Goal: Task Accomplishment & Management: Manage account settings

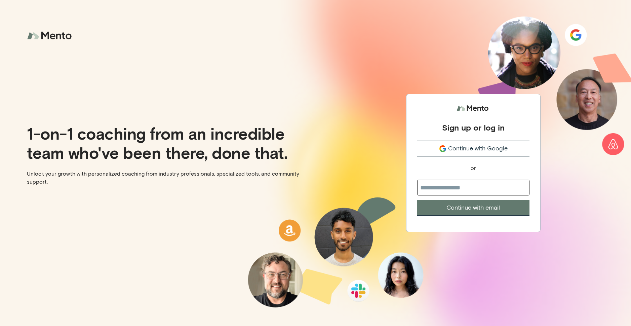
click at [514, 146] on div "Continue with Google" at bounding box center [473, 148] width 112 height 9
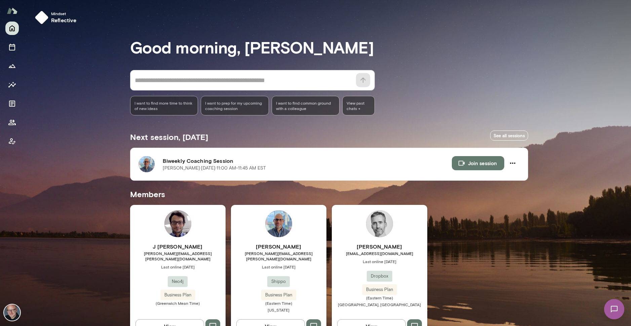
scroll to position [15, 0]
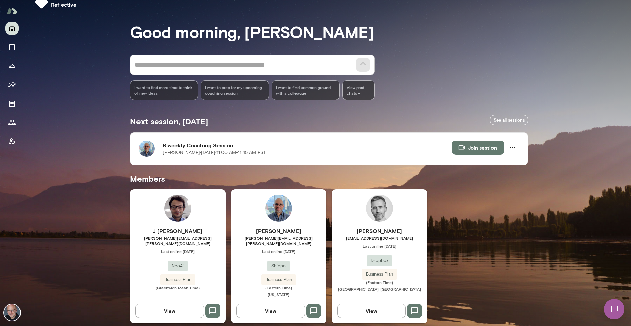
click at [192, 238] on span "jesus.barrasa@neo4j.com" at bounding box center [177, 240] width 95 height 11
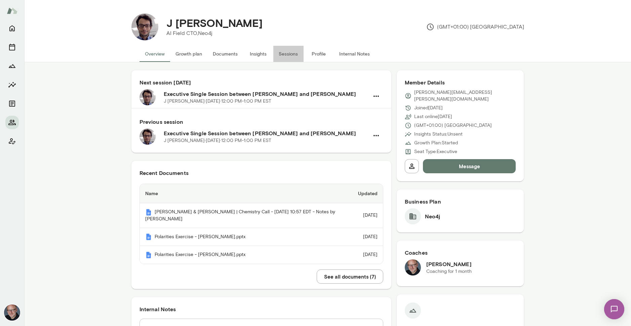
click at [287, 55] on button "Sessions" at bounding box center [288, 54] width 30 height 16
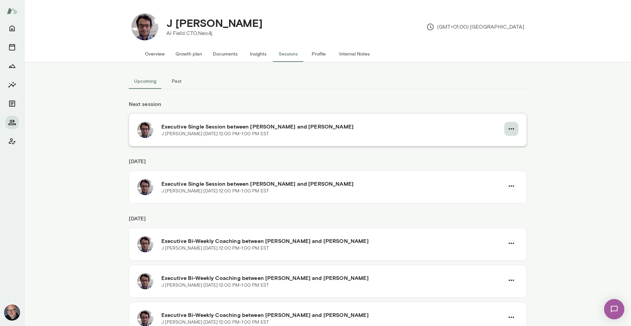
click at [511, 128] on icon "button" at bounding box center [510, 128] width 5 height 1
click at [506, 145] on span "Reschedule" at bounding box center [499, 144] width 29 height 8
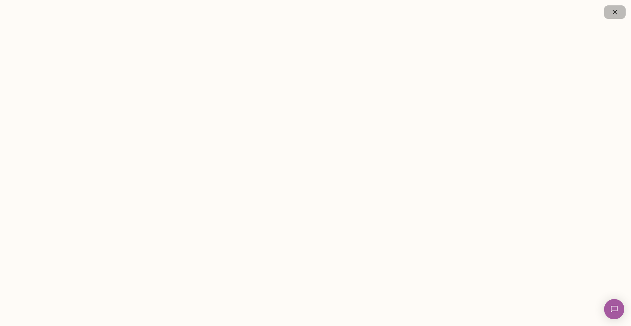
click at [609, 12] on button "button" at bounding box center [615, 11] width 22 height 13
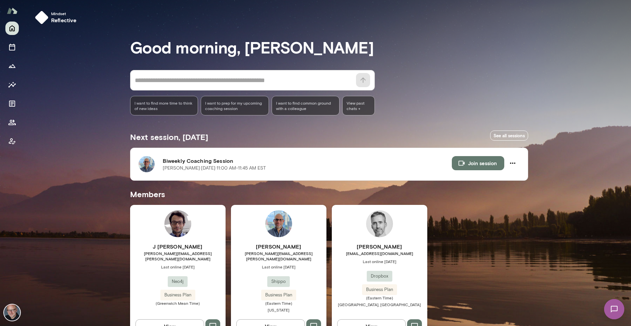
click at [262, 244] on h6 "Neil Patel" at bounding box center [278, 246] width 95 height 8
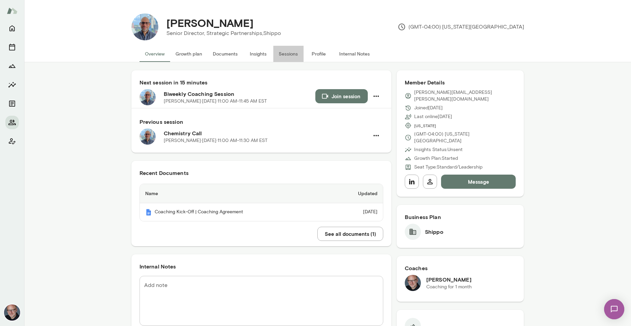
click at [290, 55] on button "Sessions" at bounding box center [288, 54] width 30 height 16
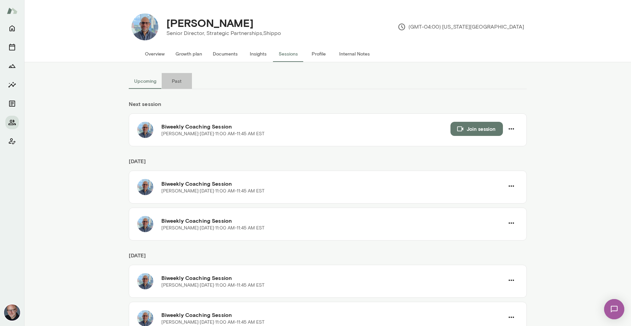
click at [181, 80] on button "Past" at bounding box center [177, 81] width 30 height 16
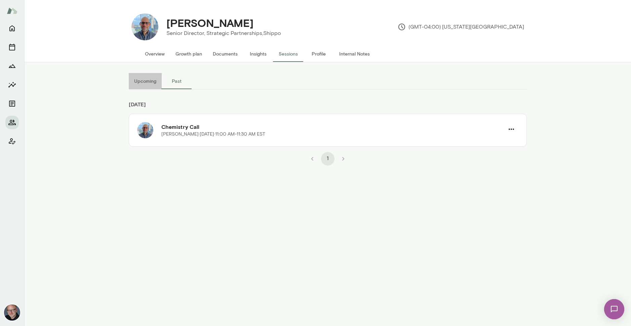
click at [146, 83] on button "Upcoming" at bounding box center [145, 81] width 33 height 16
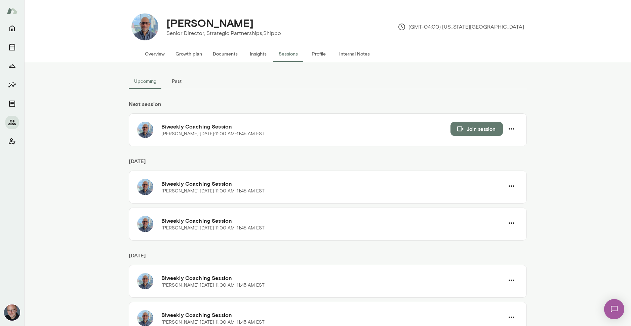
click at [181, 82] on button "Past" at bounding box center [177, 81] width 30 height 16
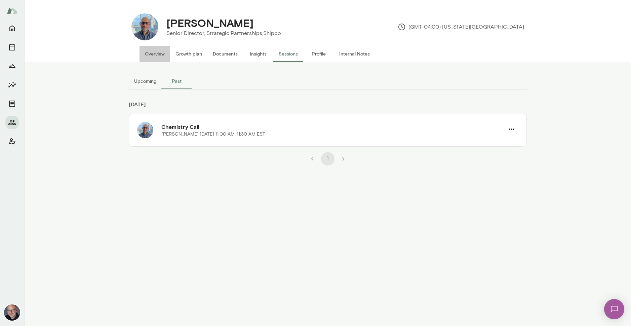
click at [160, 50] on button "Overview" at bounding box center [154, 54] width 31 height 16
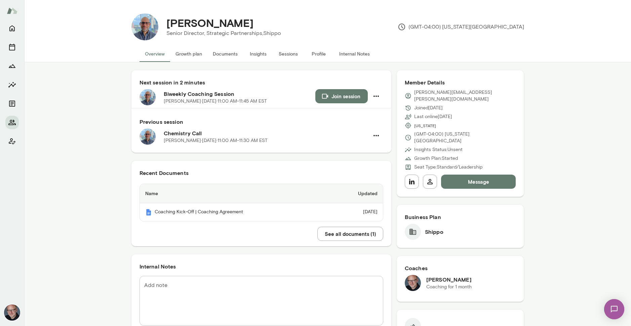
click at [339, 99] on button "Join session" at bounding box center [341, 96] width 52 height 14
